Goal: Task Accomplishment & Management: Complete application form

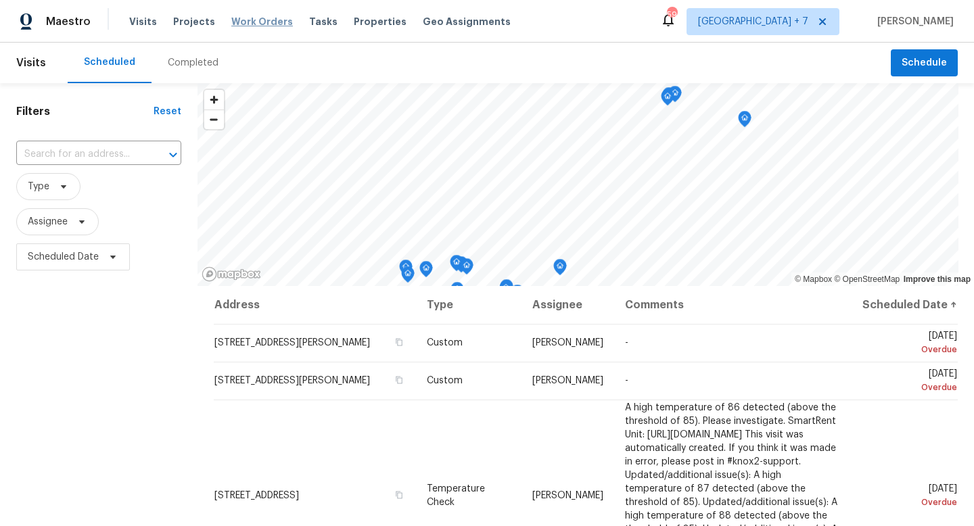
click at [270, 23] on span "Work Orders" at bounding box center [262, 22] width 62 height 14
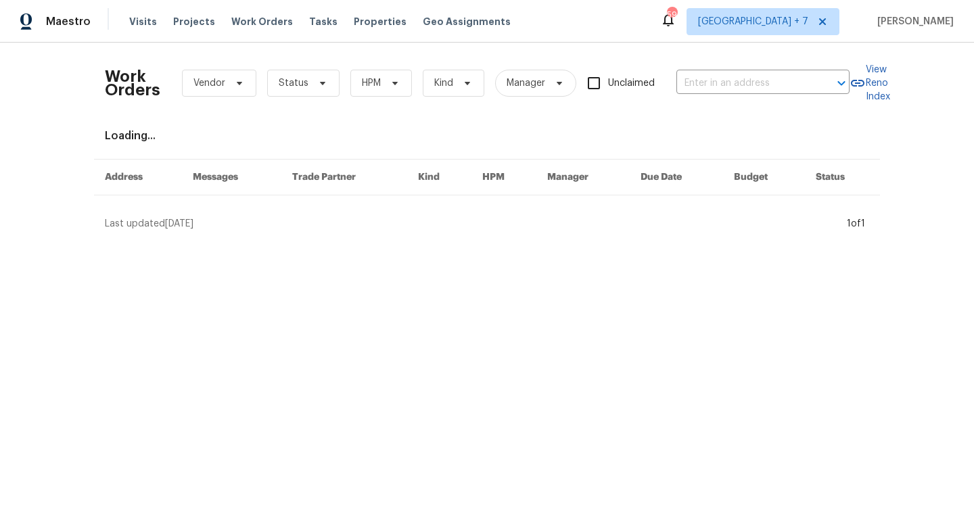
click at [713, 96] on div "Work Orders Vendor Status HPM Kind Manager Unclaimed ​" at bounding box center [477, 83] width 745 height 60
click at [712, 91] on input "text" at bounding box center [744, 83] width 135 height 21
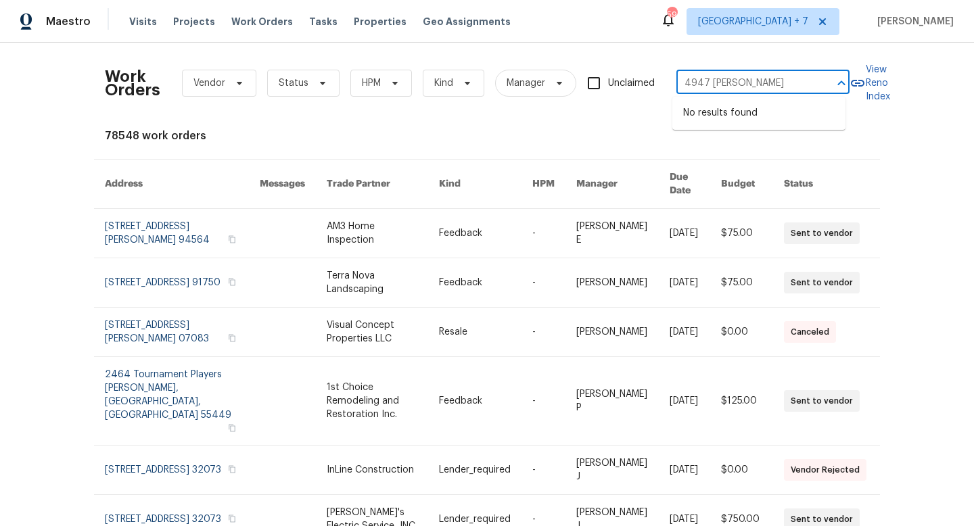
type input "4947 [PERSON_NAME]"
click at [744, 24] on span "[GEOGRAPHIC_DATA] + 7" at bounding box center [753, 22] width 110 height 14
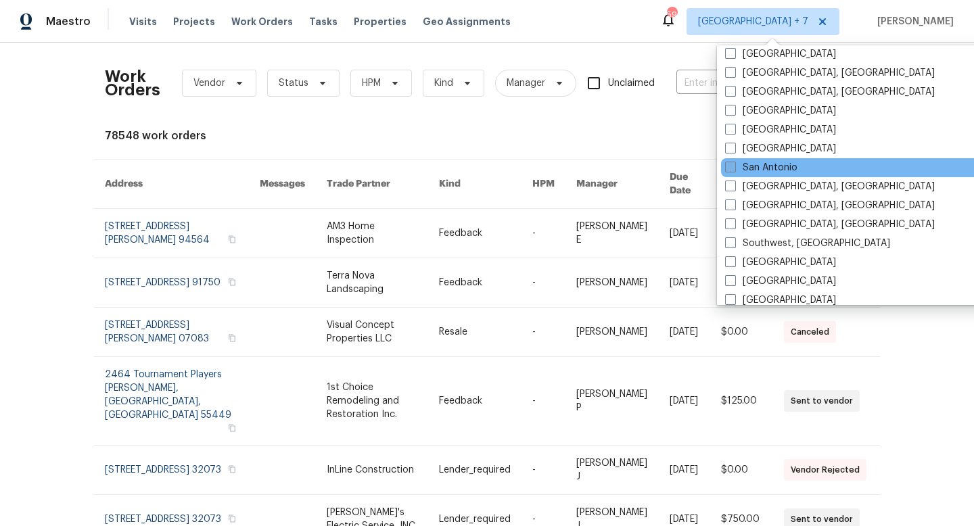
scroll to position [888, 0]
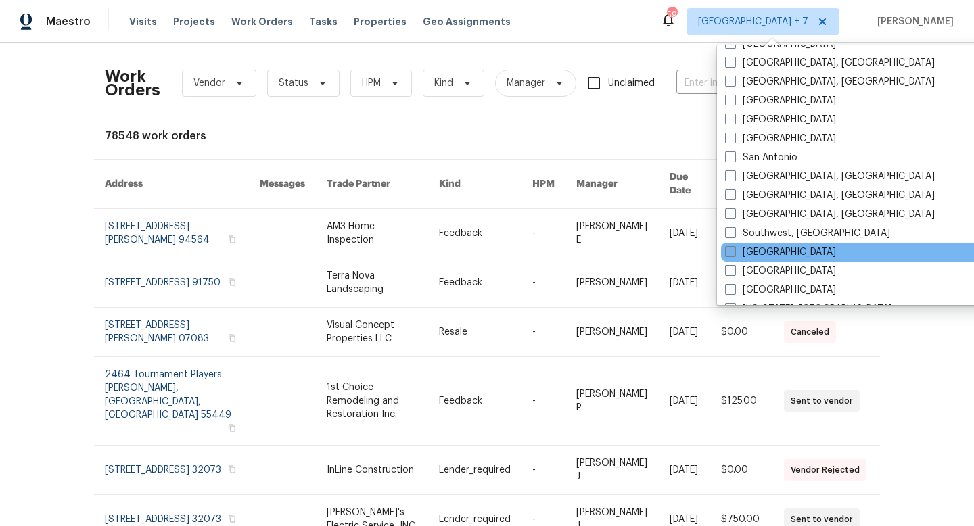
click at [733, 252] on span at bounding box center [730, 251] width 11 height 11
click at [733, 252] on input "[GEOGRAPHIC_DATA]" at bounding box center [729, 250] width 9 height 9
checkbox input "true"
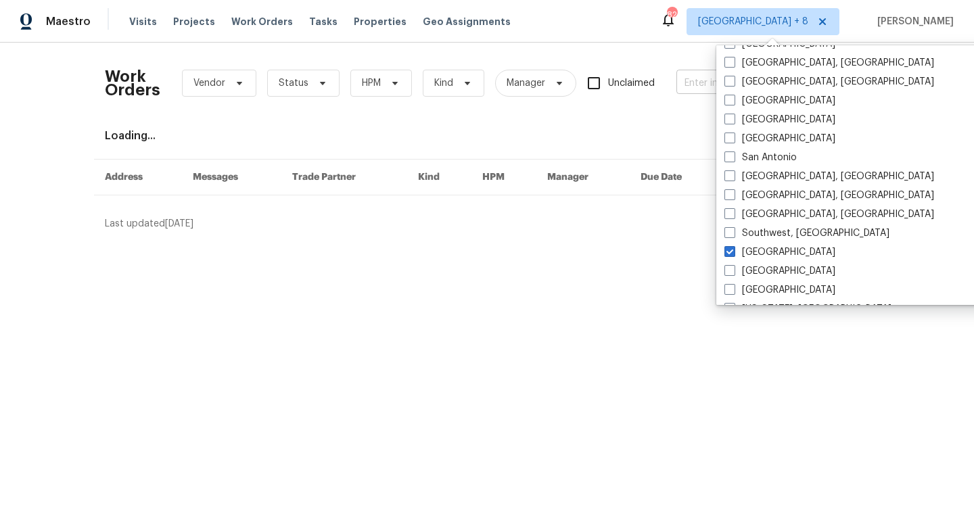
click at [690, 92] on input "text" at bounding box center [744, 83] width 135 height 21
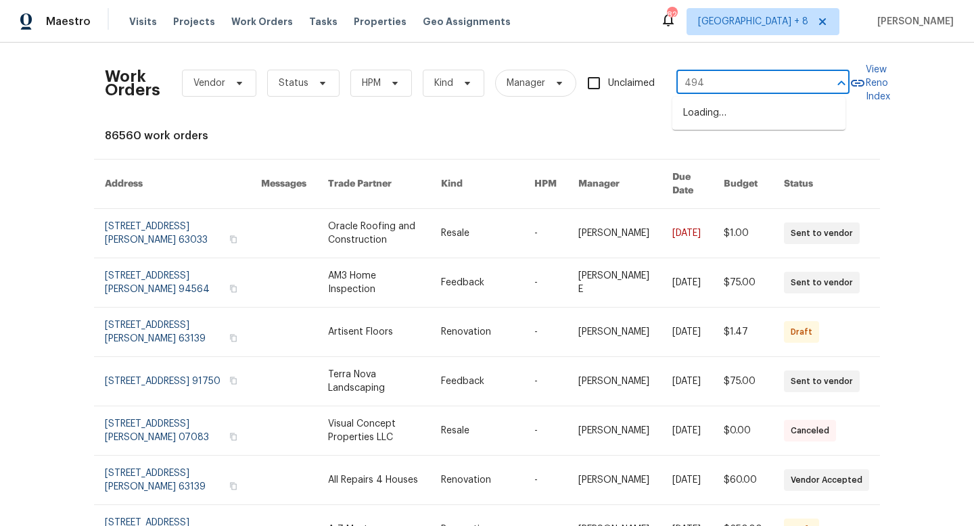
type input "4947"
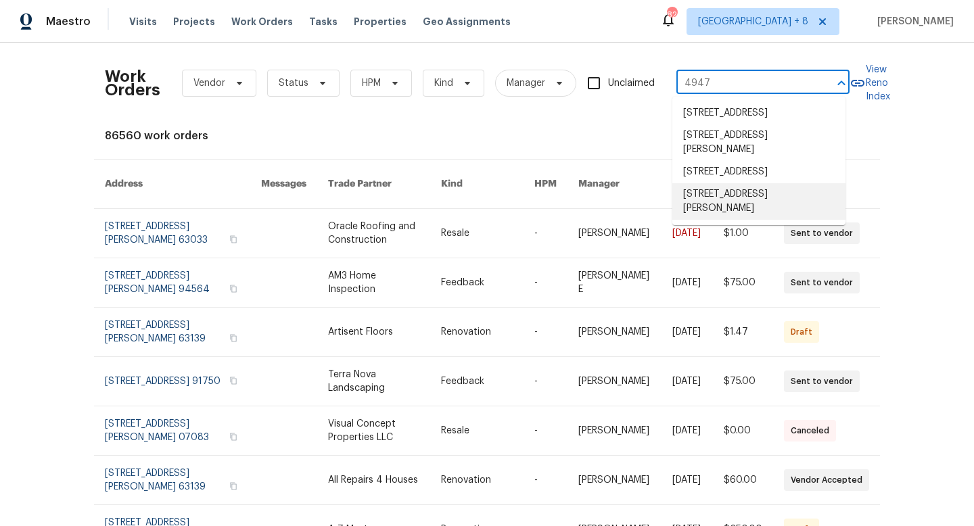
click at [734, 219] on li "[STREET_ADDRESS][PERSON_NAME]" at bounding box center [759, 201] width 173 height 37
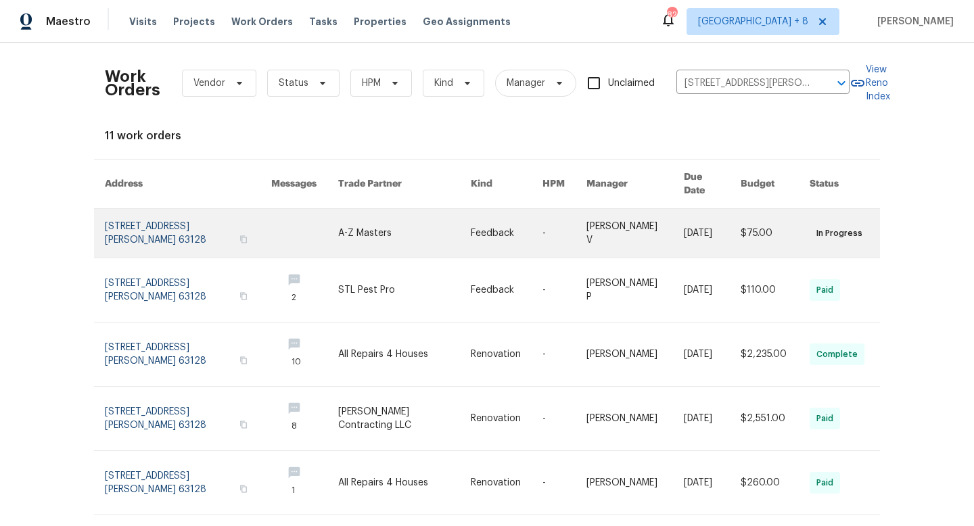
click at [149, 219] on link at bounding box center [188, 233] width 166 height 49
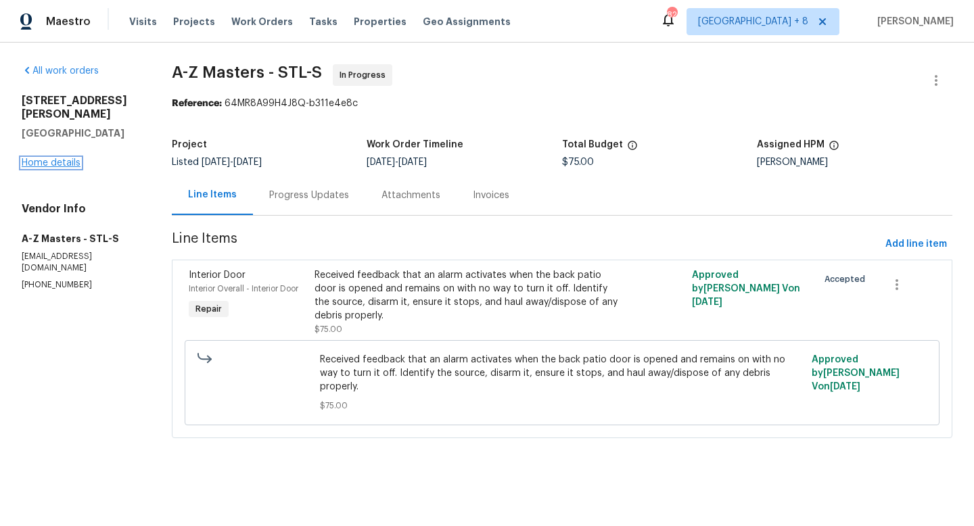
click at [45, 158] on link "Home details" at bounding box center [51, 162] width 59 height 9
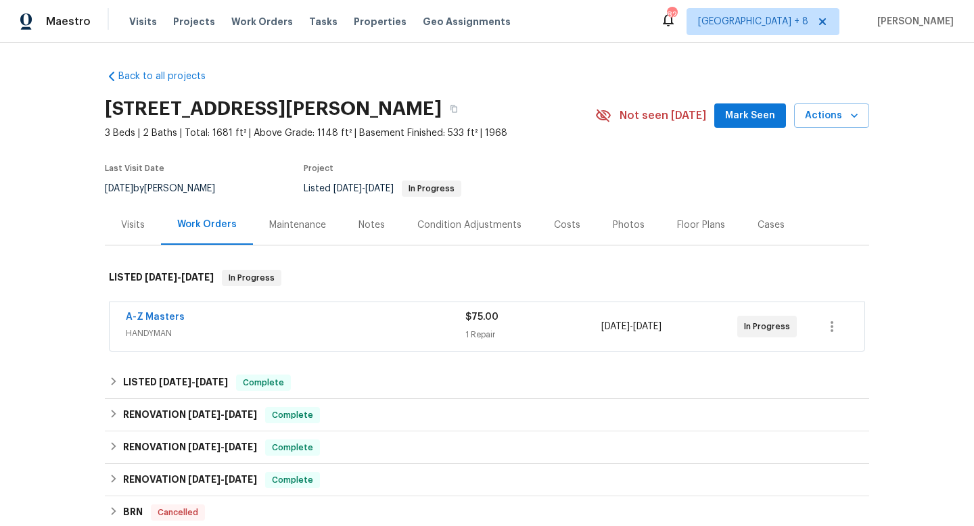
click at [136, 221] on div "Visits" at bounding box center [133, 226] width 24 height 14
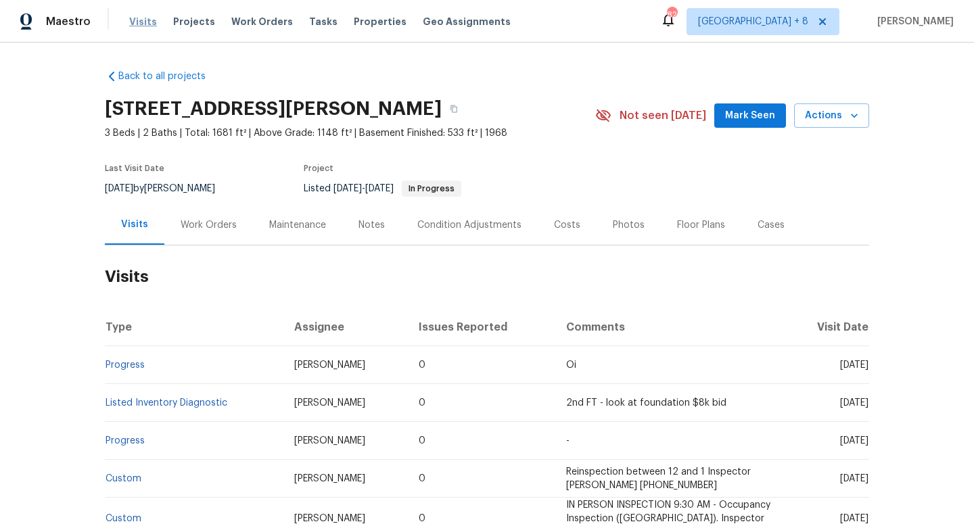
click at [139, 22] on span "Visits" at bounding box center [143, 22] width 28 height 14
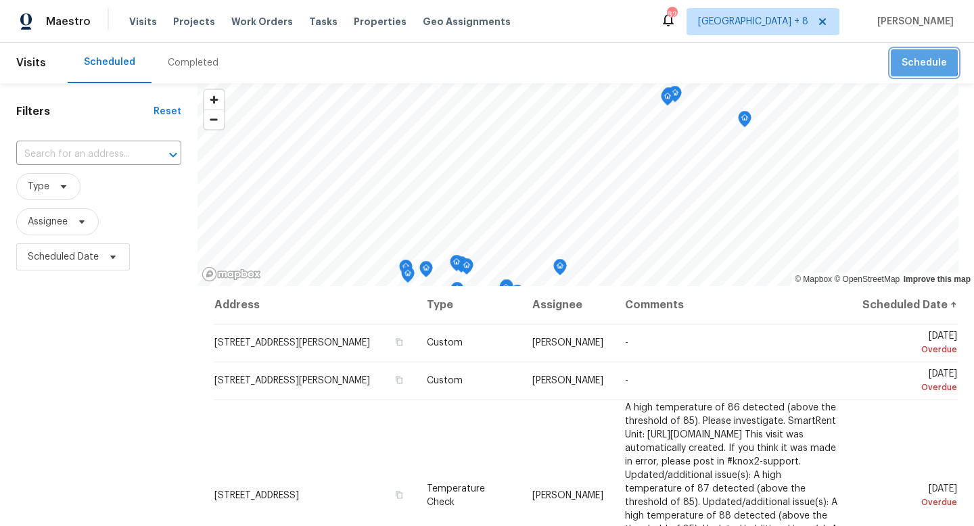
click at [908, 61] on span "Schedule" at bounding box center [924, 63] width 45 height 17
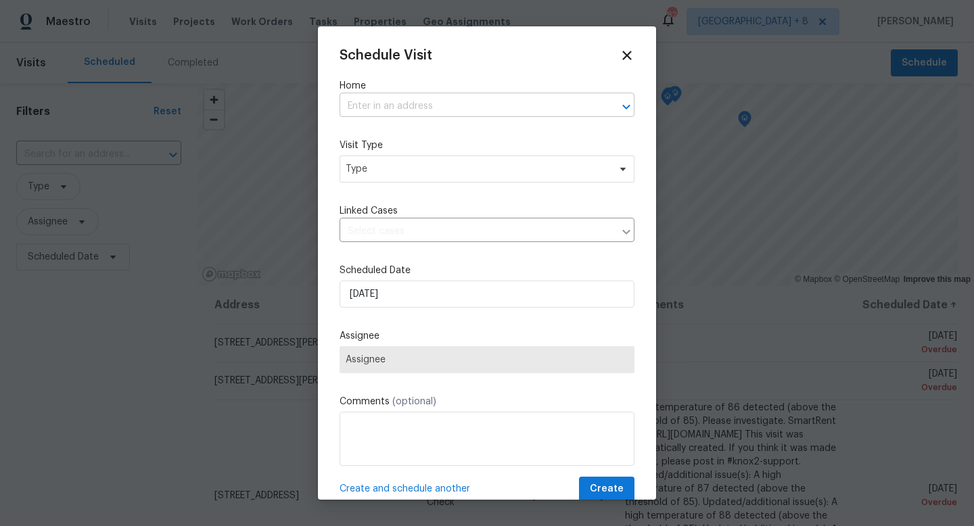
click at [543, 110] on input "text" at bounding box center [468, 106] width 257 height 21
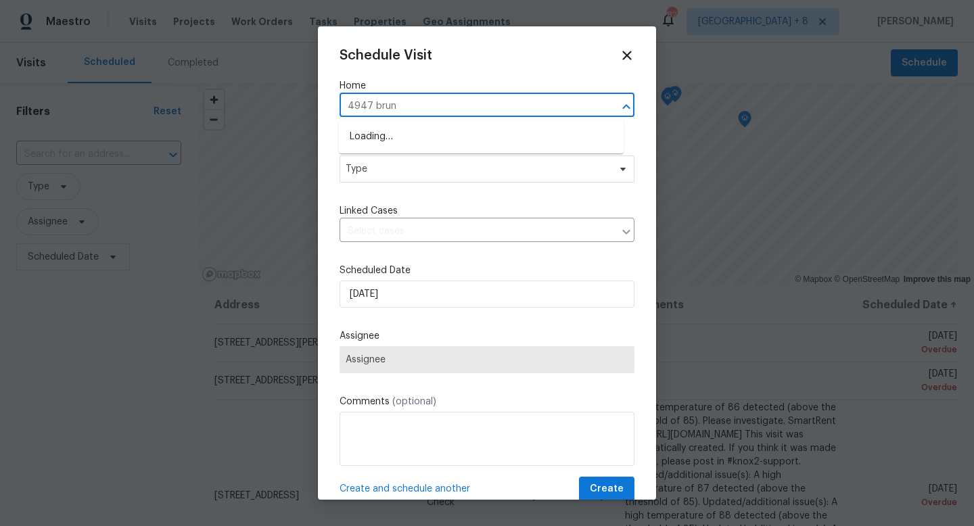
type input "4947 [PERSON_NAME]"
click at [547, 145] on li "[STREET_ADDRESS][PERSON_NAME]" at bounding box center [481, 137] width 285 height 22
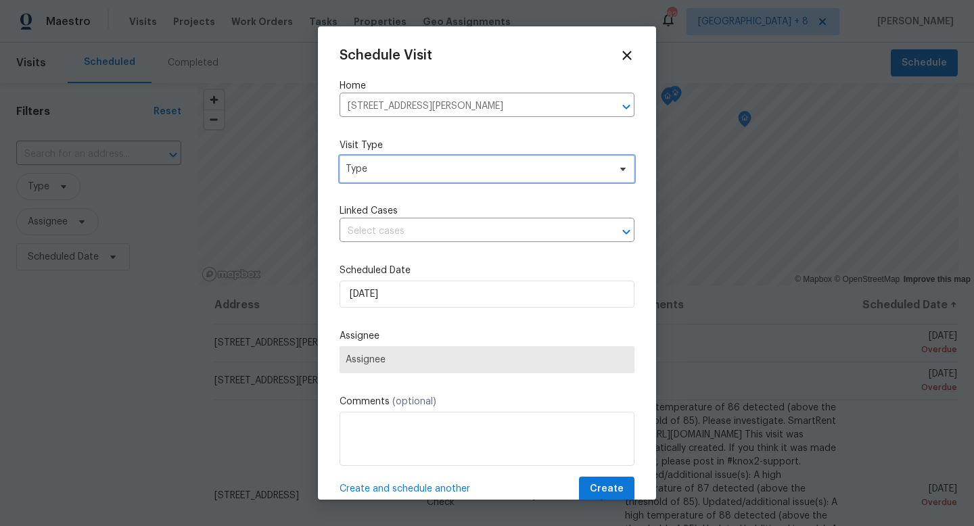
click at [503, 164] on span "Type" at bounding box center [477, 169] width 263 height 14
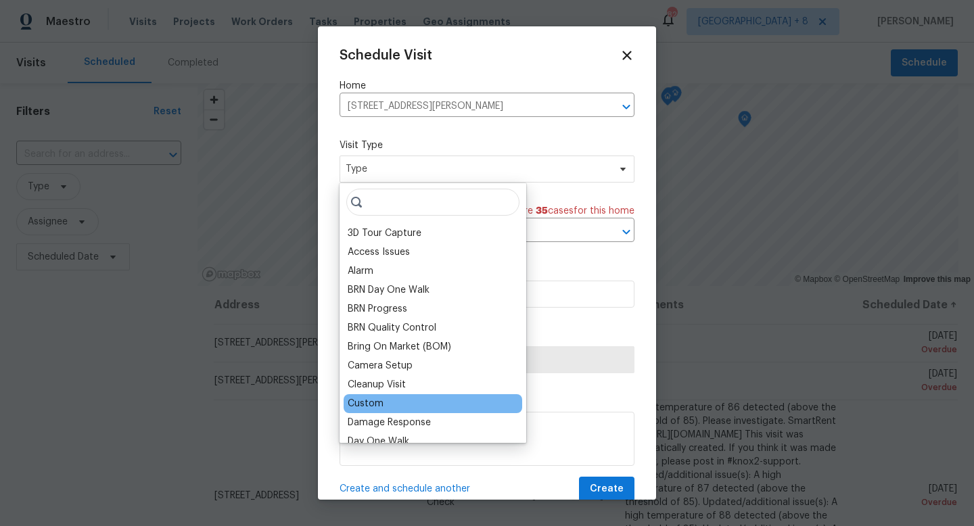
click at [363, 408] on div "Custom" at bounding box center [366, 404] width 36 height 14
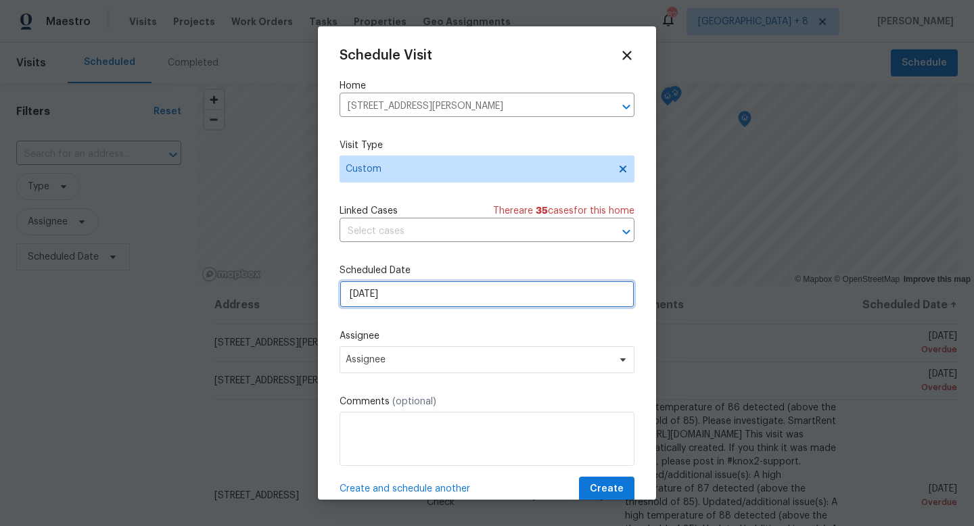
click at [420, 305] on input "[DATE]" at bounding box center [487, 294] width 295 height 27
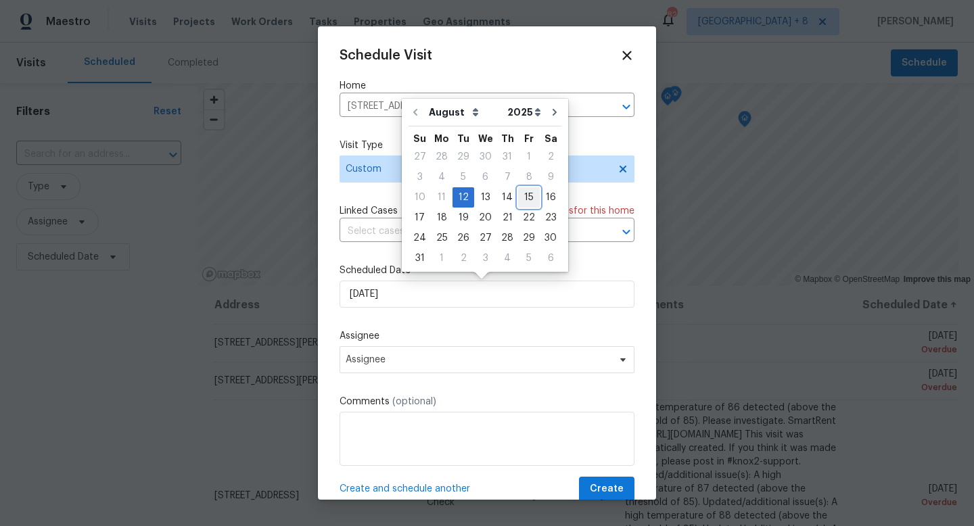
click at [522, 197] on div "15" at bounding box center [529, 197] width 22 height 19
type input "[DATE]"
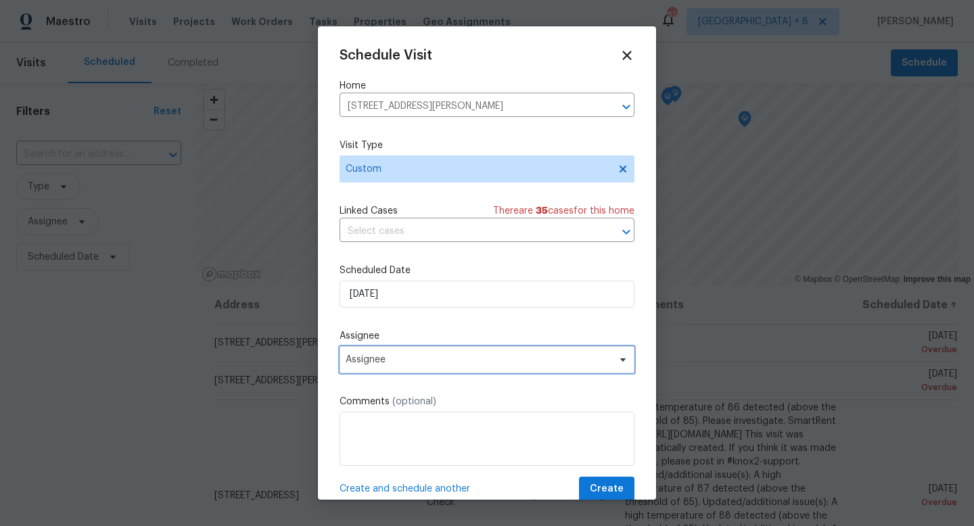
drag, startPoint x: 393, startPoint y: 358, endPoint x: 400, endPoint y: 355, distance: 7.3
click at [394, 358] on span "Assignee" at bounding box center [478, 360] width 265 height 11
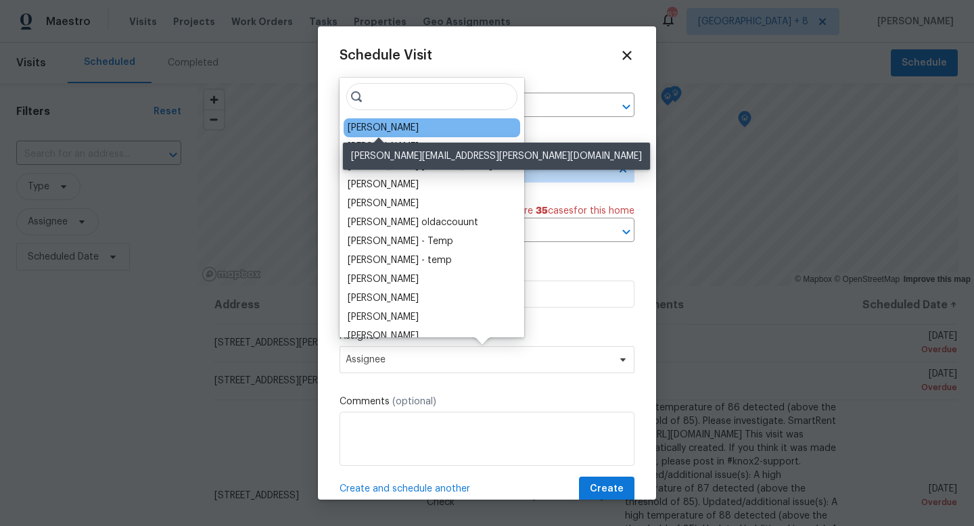
click at [376, 125] on div "[PERSON_NAME]" at bounding box center [383, 128] width 71 height 14
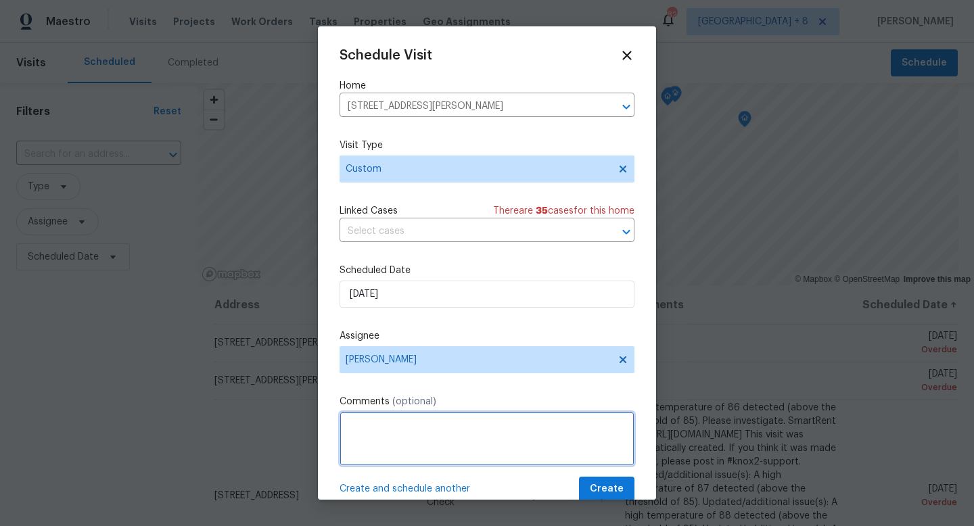
click at [419, 425] on textarea at bounding box center [487, 439] width 295 height 54
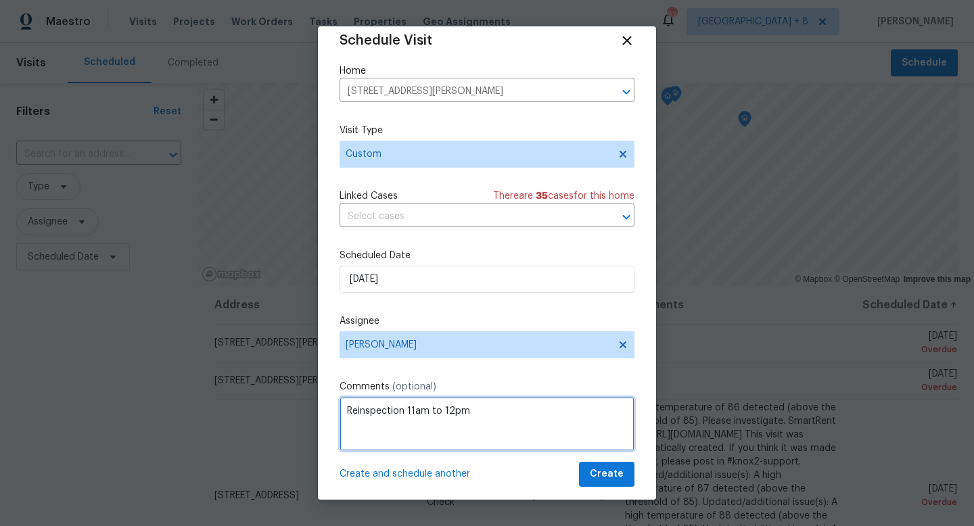
scroll to position [24, 0]
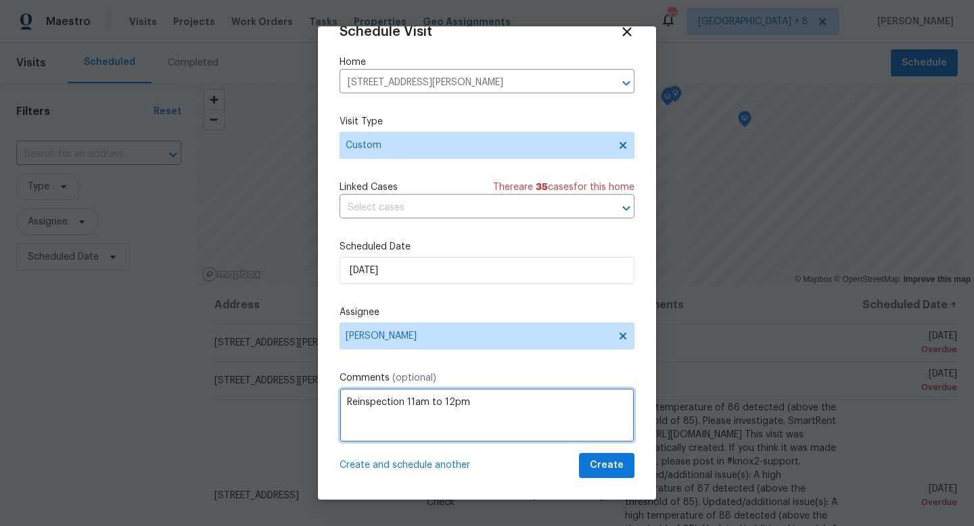
type textarea "Reinspection 11am to 12pm"
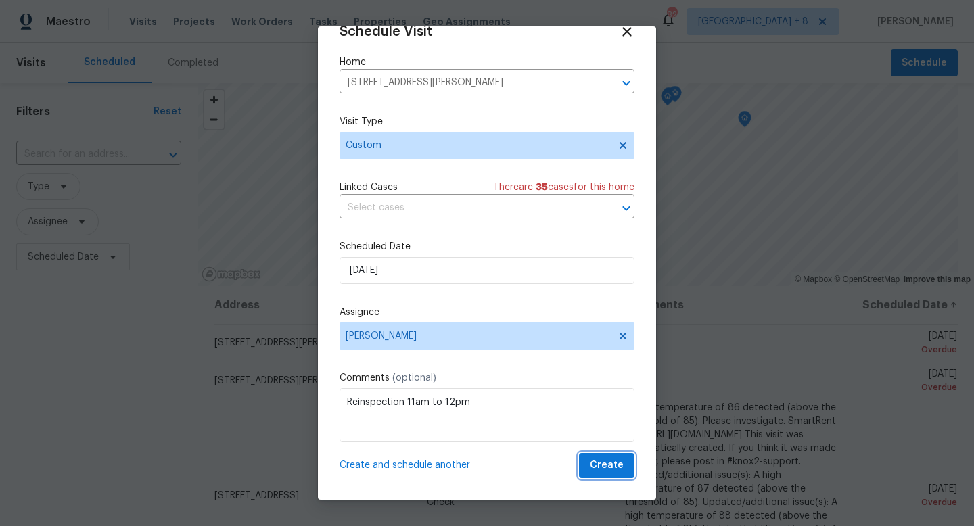
drag, startPoint x: 588, startPoint y: 461, endPoint x: 512, endPoint y: 415, distance: 89.2
click at [590, 462] on span "Create" at bounding box center [607, 465] width 34 height 17
